Goal: Task Accomplishment & Management: Manage account settings

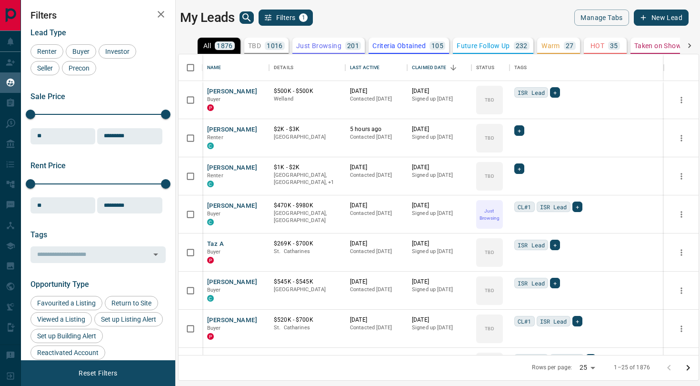
scroll to position [301, 520]
click at [590, 370] on body "Lead Transfers Claim Leads My Leads Tasks Opportunities Deals Campaigns Automat…" at bounding box center [350, 187] width 700 height 374
click at [589, 370] on li "100" at bounding box center [589, 367] width 25 height 14
type input "***"
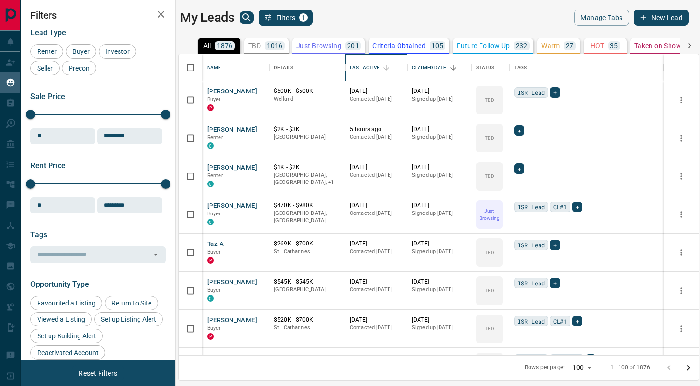
click at [371, 65] on div "Last Active" at bounding box center [365, 67] width 30 height 27
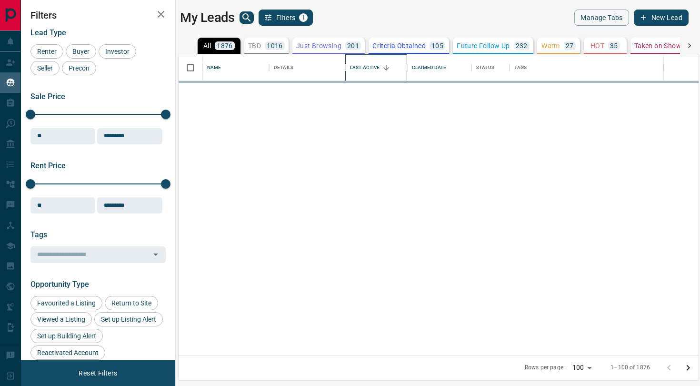
click at [369, 68] on div "Last Active" at bounding box center [365, 67] width 30 height 27
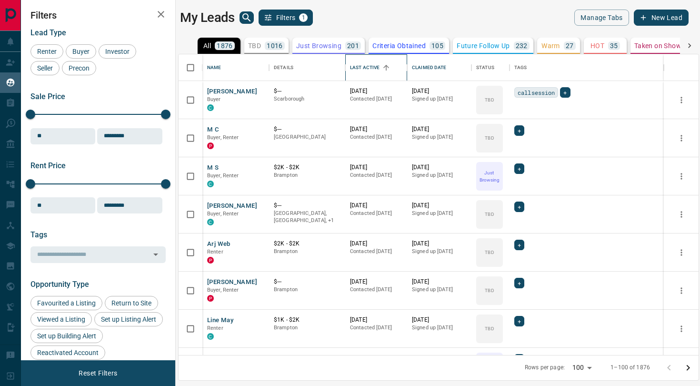
click at [369, 68] on div "Last Active" at bounding box center [365, 67] width 30 height 27
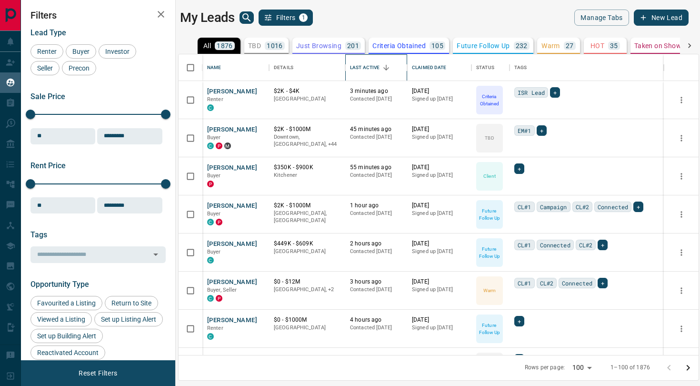
scroll to position [0, 0]
click at [241, 207] on button "[PERSON_NAME]" at bounding box center [232, 205] width 50 height 9
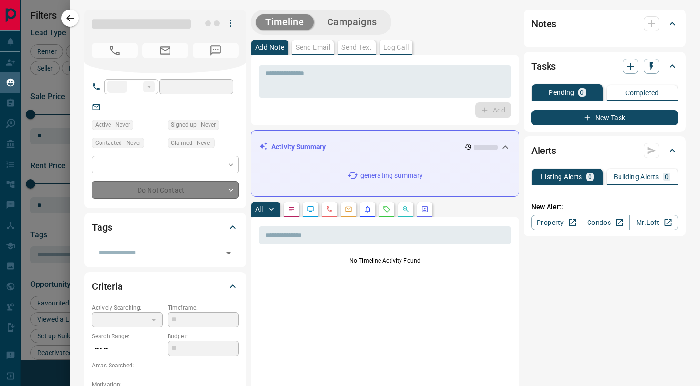
type input "**"
type input "**********"
type input "*"
type input "*******"
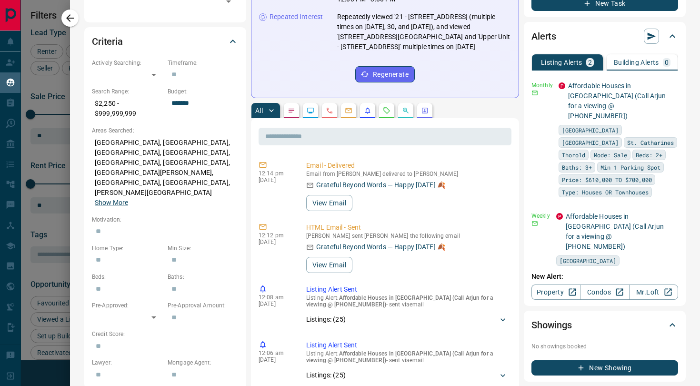
scroll to position [261, 0]
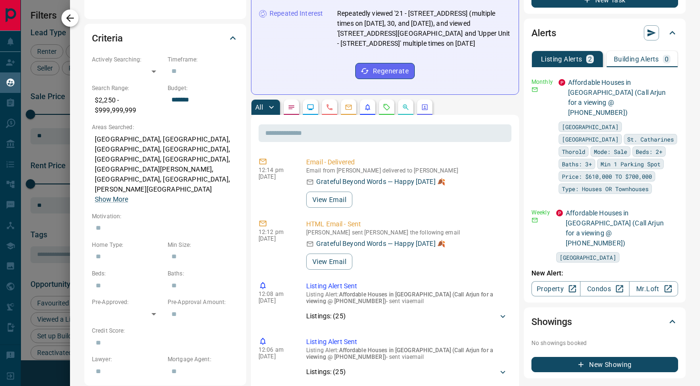
click at [75, 20] on icon "button" at bounding box center [69, 17] width 11 height 11
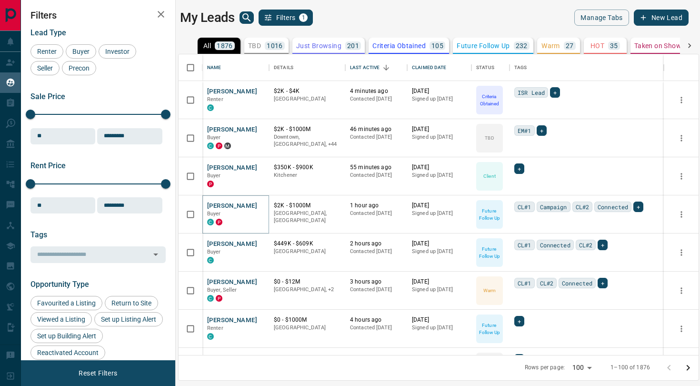
scroll to position [0, 0]
click at [261, 47] on p "TBD" at bounding box center [254, 45] width 13 height 7
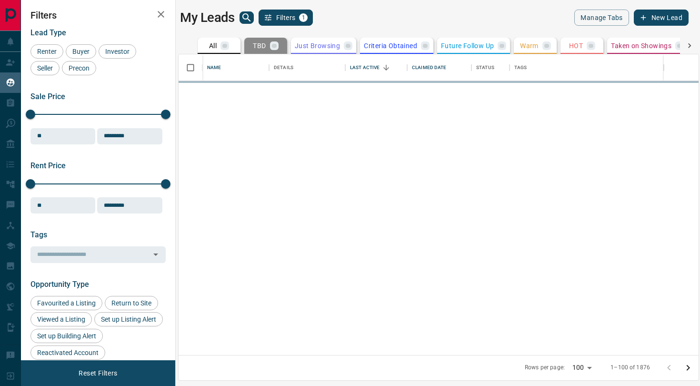
scroll to position [0, 0]
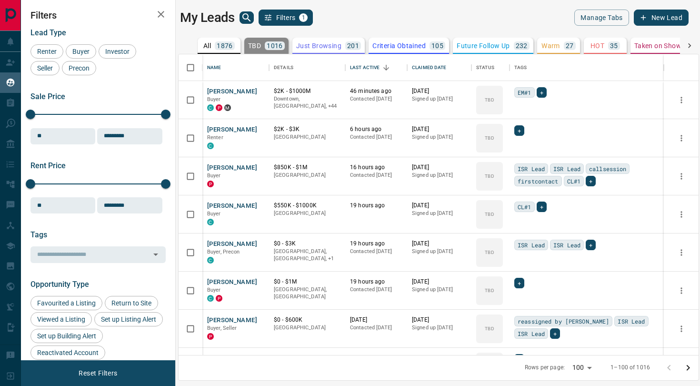
click at [318, 46] on p "Just Browsing" at bounding box center [318, 45] width 45 height 7
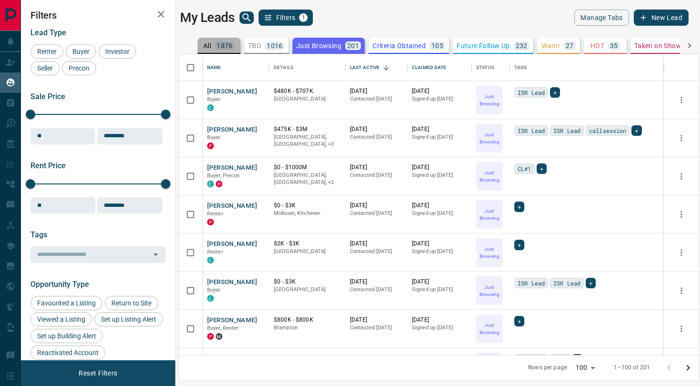
click at [222, 49] on p "1876" at bounding box center [225, 45] width 16 height 7
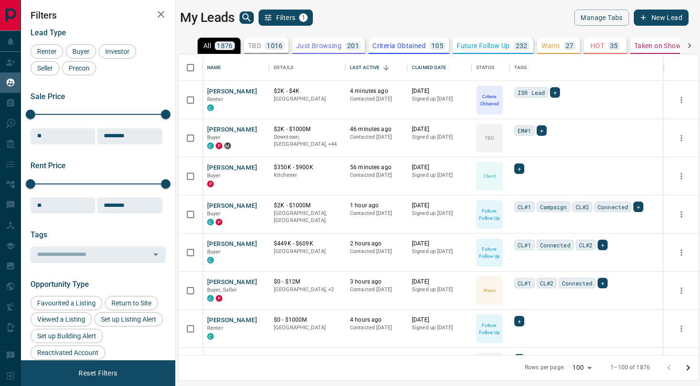
click at [259, 47] on p "TBD" at bounding box center [254, 45] width 13 height 7
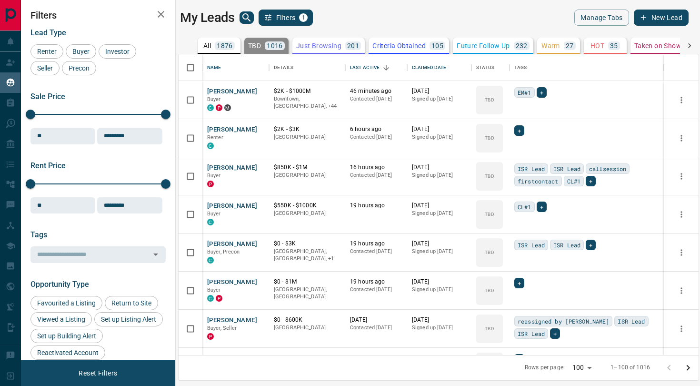
click at [325, 47] on p "Just Browsing" at bounding box center [318, 45] width 45 height 7
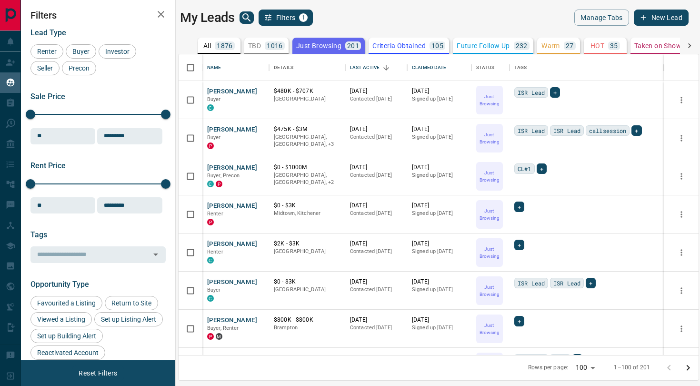
click at [392, 40] on button "Criteria Obtained 105" at bounding box center [409, 46] width 80 height 16
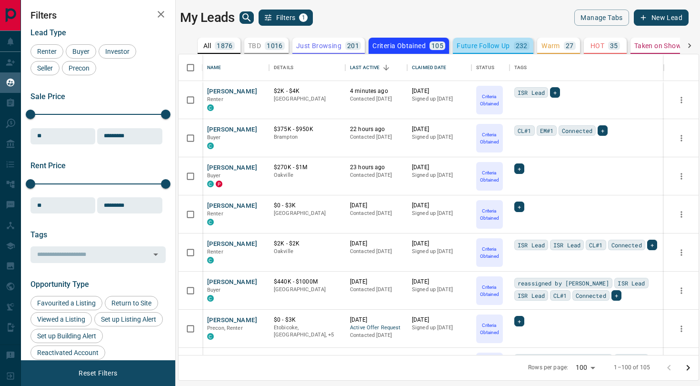
click at [508, 40] on button "Future Follow Up 232" at bounding box center [493, 46] width 80 height 16
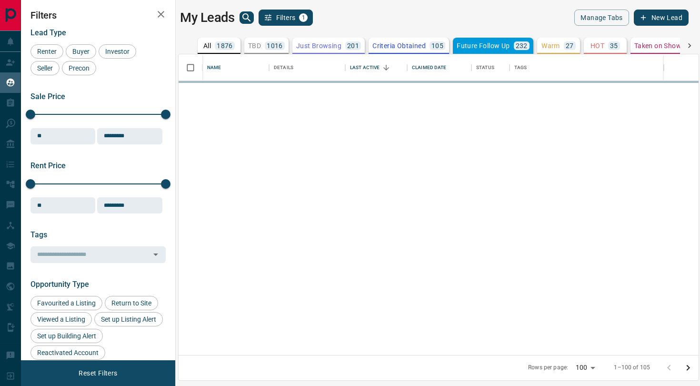
click at [559, 45] on p "Warm" at bounding box center [551, 45] width 19 height 7
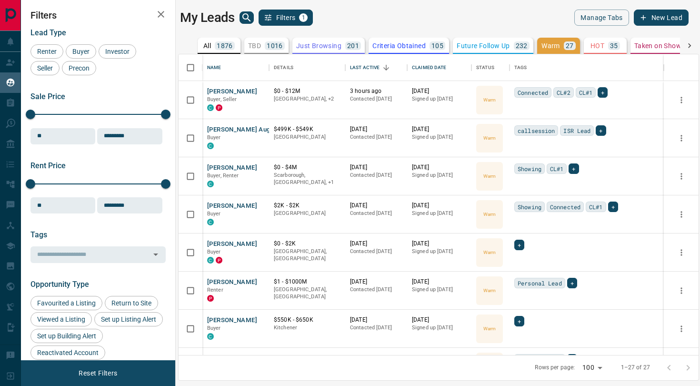
click at [602, 46] on p "HOT" at bounding box center [598, 45] width 14 height 7
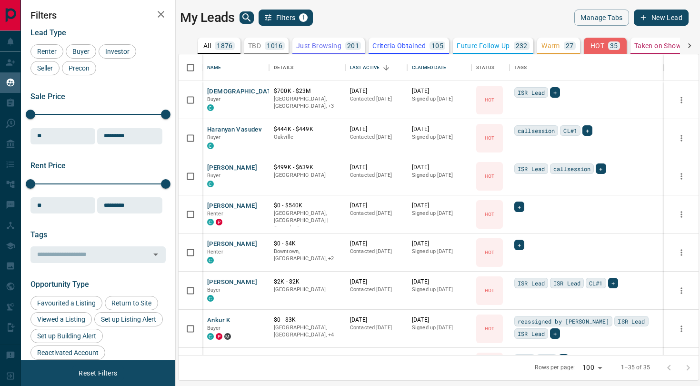
click at [651, 47] on p "Taken on Showings" at bounding box center [664, 45] width 60 height 7
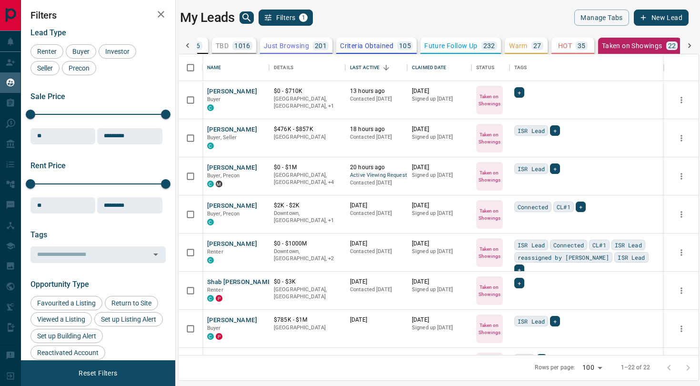
scroll to position [0, 34]
click at [693, 46] on icon at bounding box center [690, 46] width 10 height 10
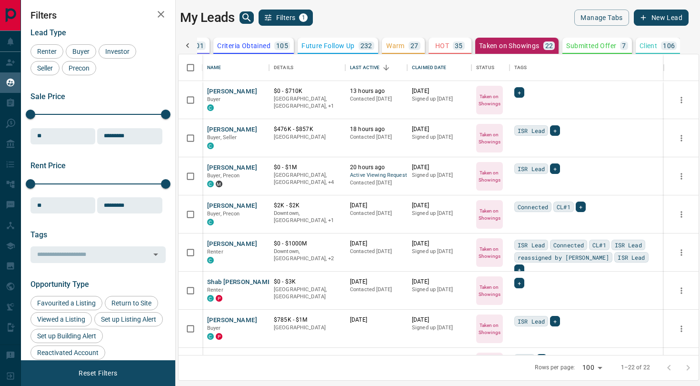
click at [593, 49] on p "Submitted Offer" at bounding box center [591, 45] width 50 height 7
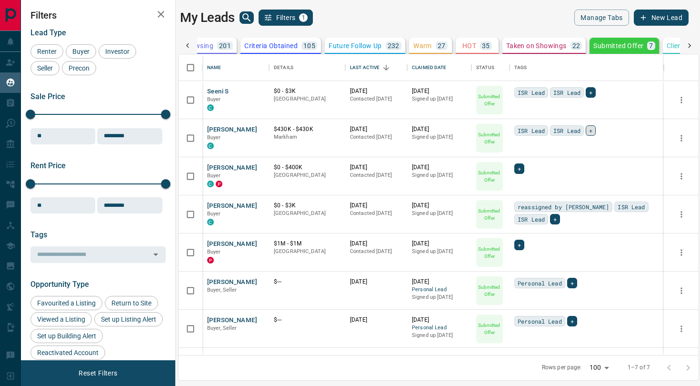
scroll to position [0, 0]
